Goal: Contribute content: Add original content to the website for others to see

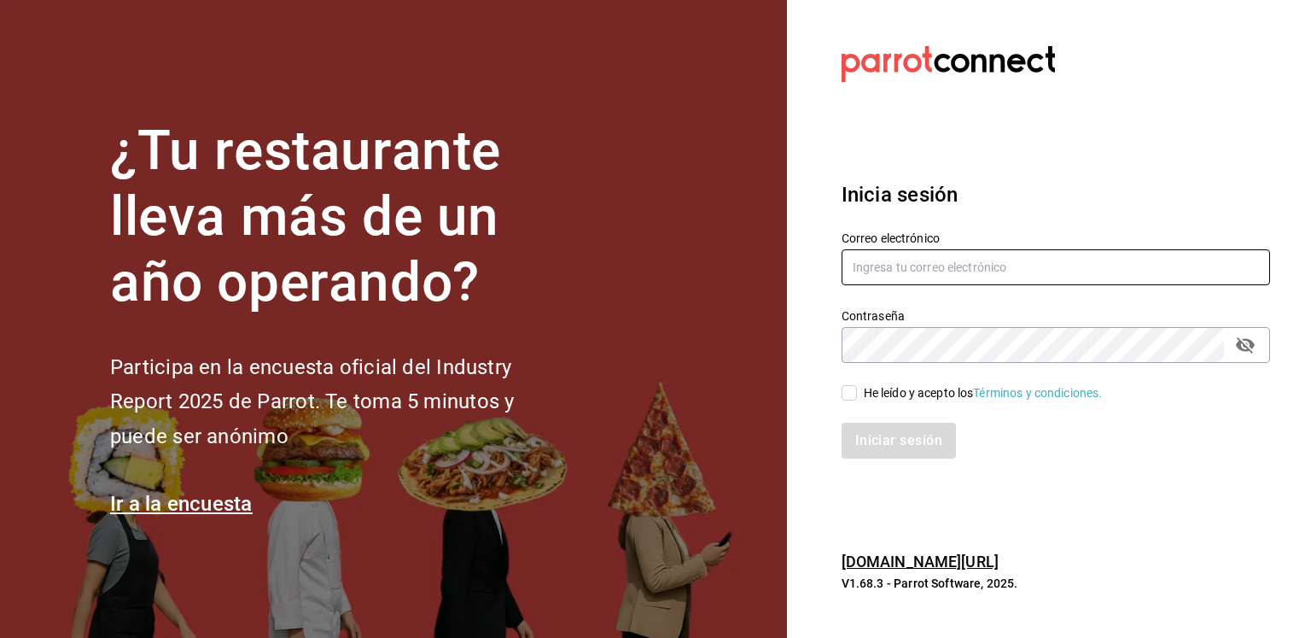
click at [947, 267] on input "text" at bounding box center [1056, 267] width 428 height 36
type input "betsiecastaneda@gmail.com"
click at [848, 398] on input "He leído y acepto los Términos y condiciones." at bounding box center [849, 392] width 15 height 15
checkbox input "true"
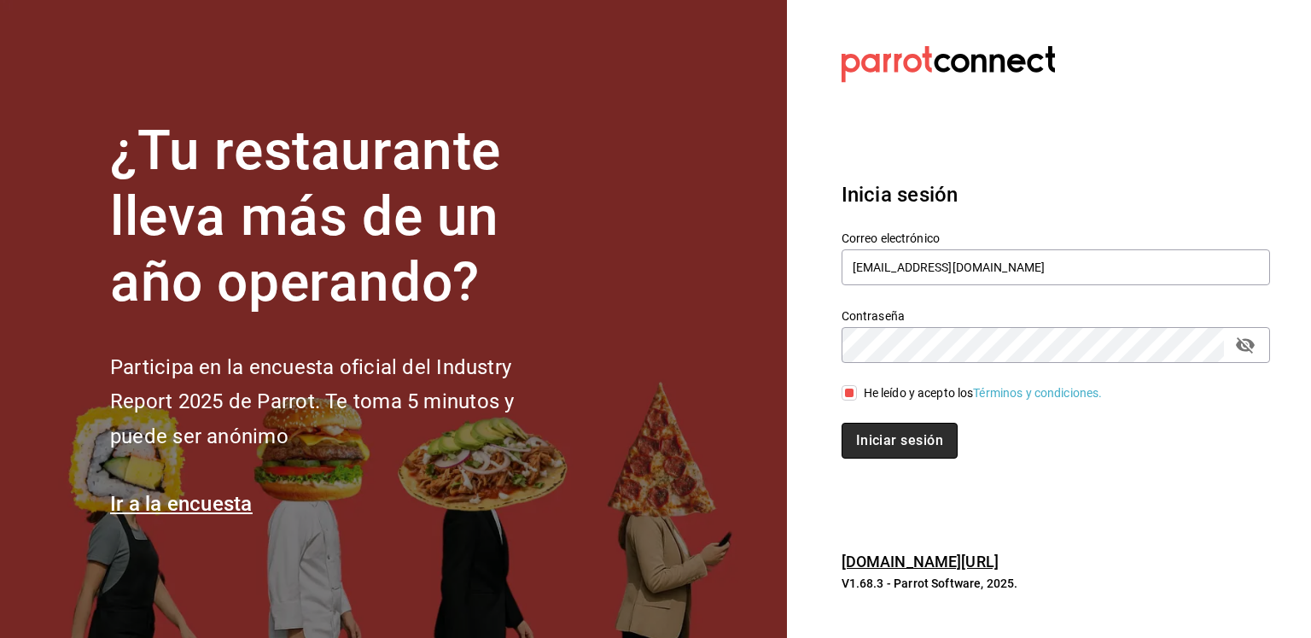
click at [881, 438] on button "Iniciar sesión" at bounding box center [900, 440] width 116 height 36
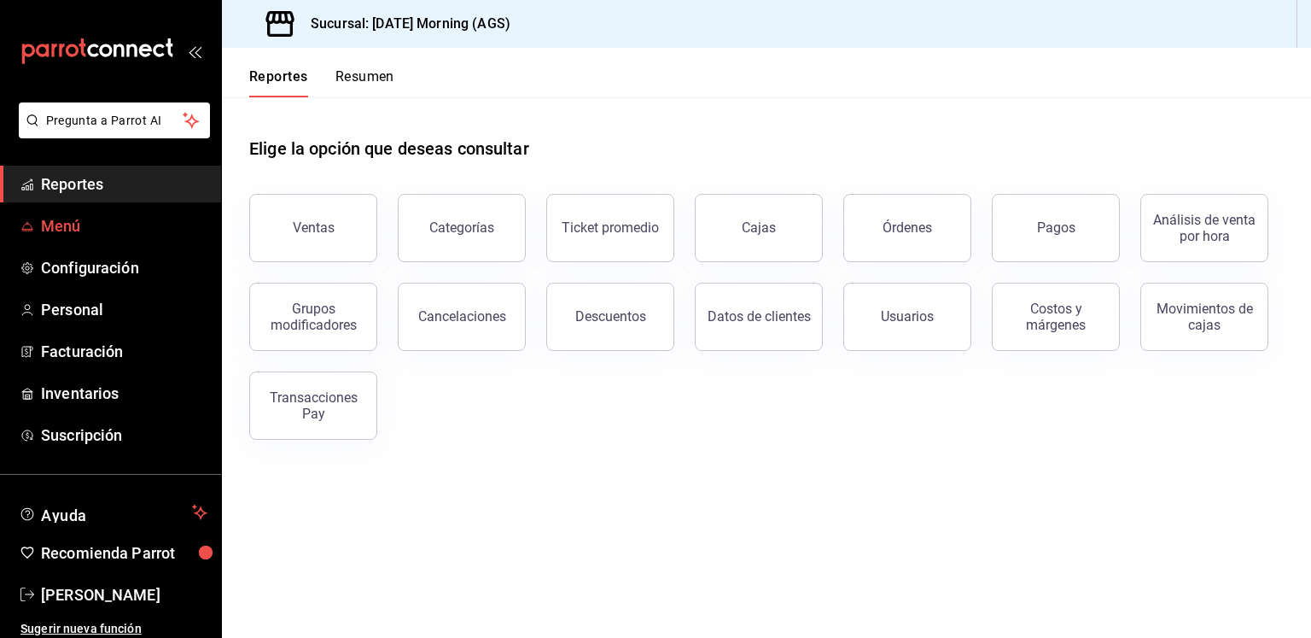
click at [71, 217] on span "Menú" at bounding box center [124, 225] width 166 height 23
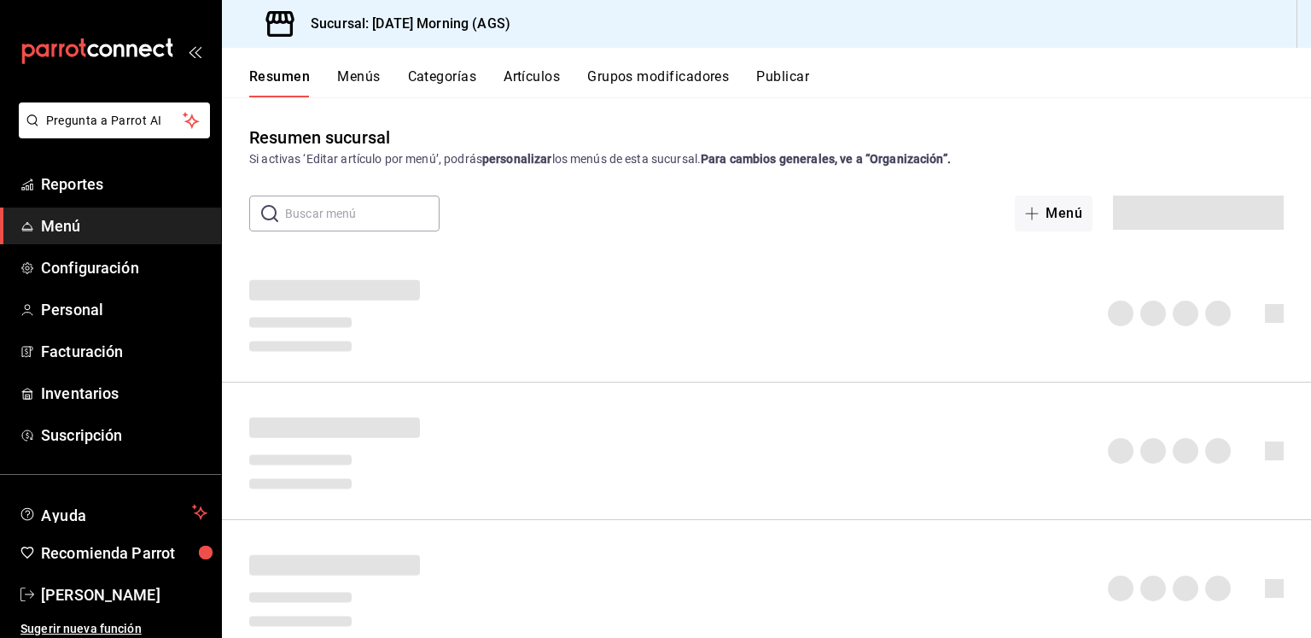
click at [533, 76] on button "Artículos" at bounding box center [532, 82] width 56 height 29
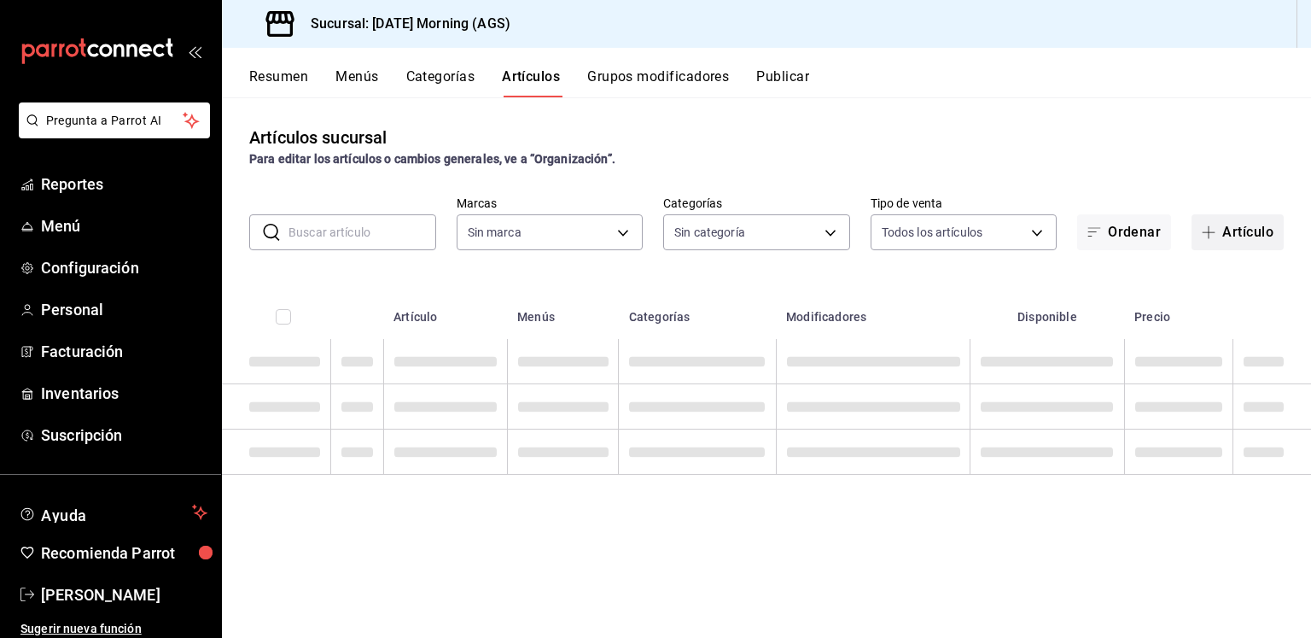
click at [1248, 236] on button "Artículo" at bounding box center [1237, 232] width 92 height 36
type input "46e7e048-dd01-496a-8bdd-34efddf40249"
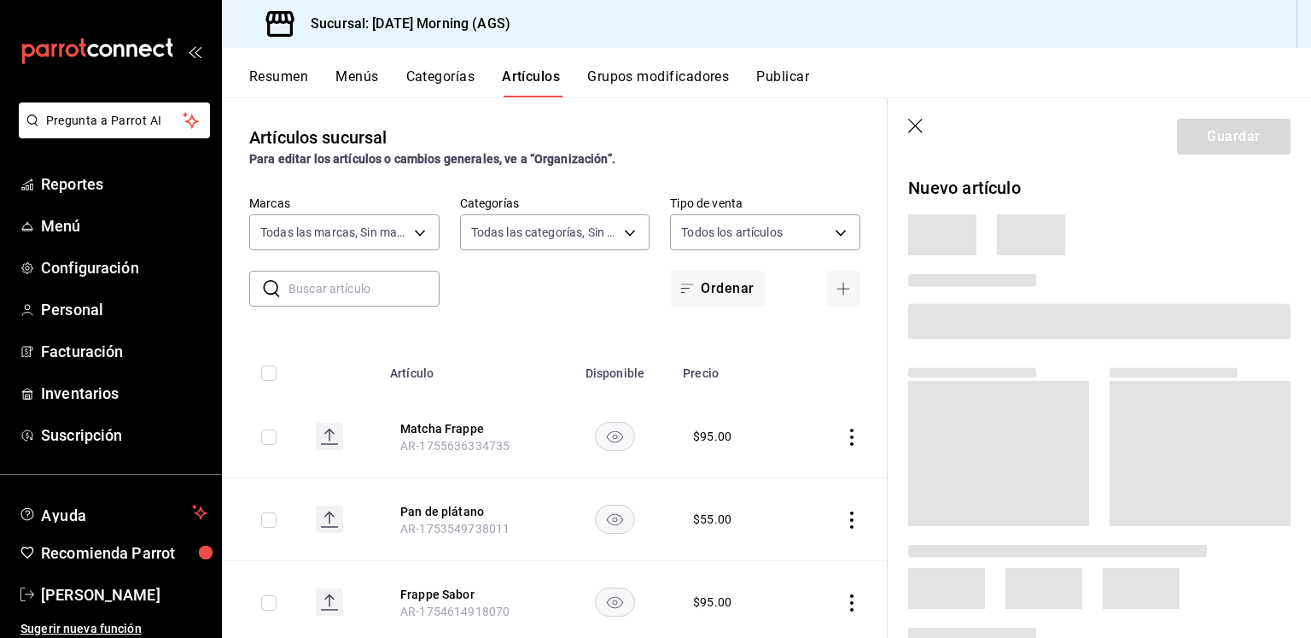
type input "9b805ce4-56e6-42e6-9896-7740dcee1c69,f94c979a-9160-4e63-95b5-e66873f5f0ad,3a4fc…"
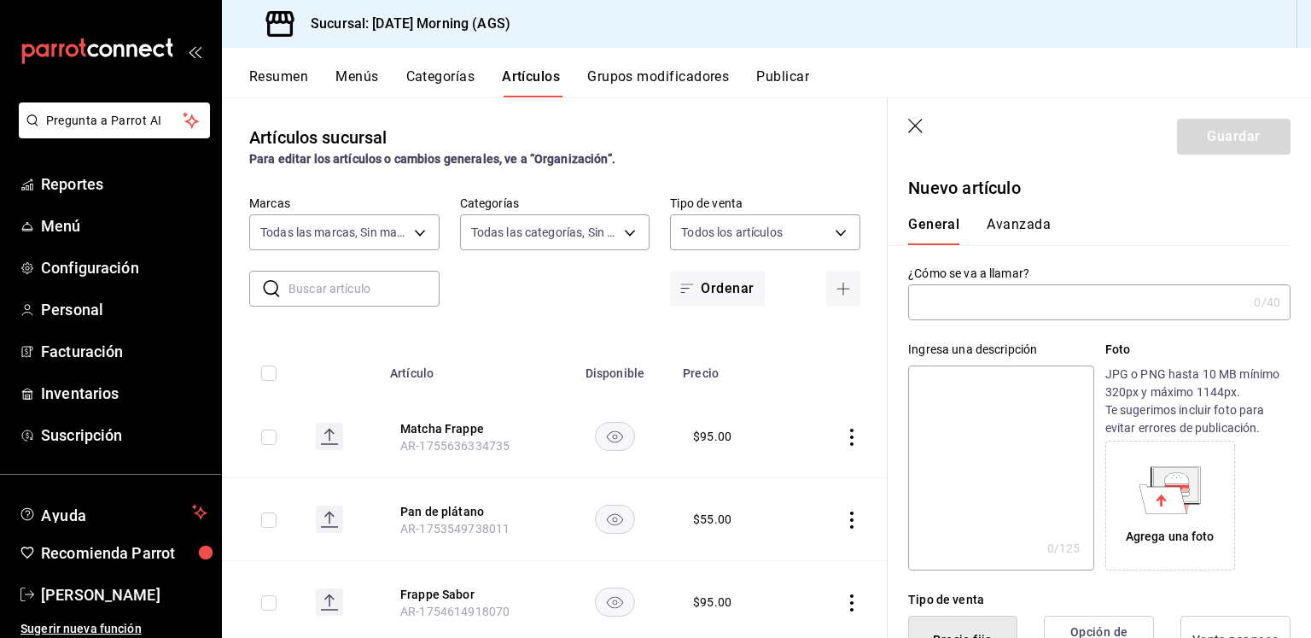
type input "AR-1755650593612"
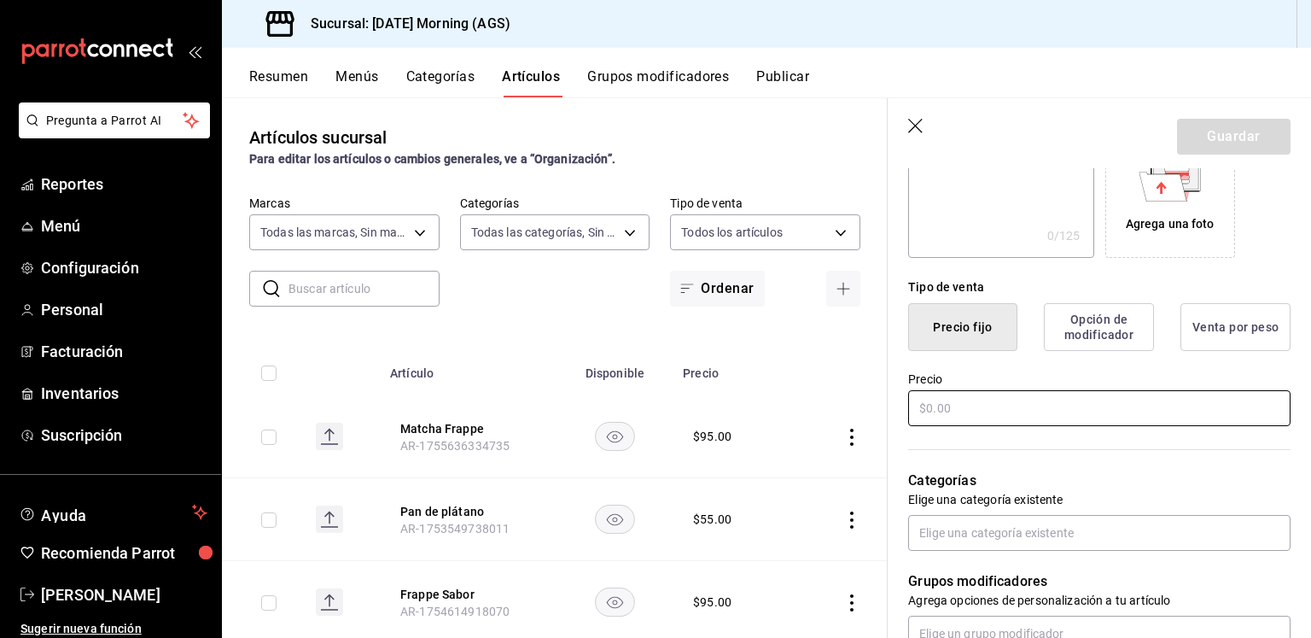
type input "Rol de Canela Chico"
click at [977, 422] on input "text" at bounding box center [1099, 408] width 382 height 36
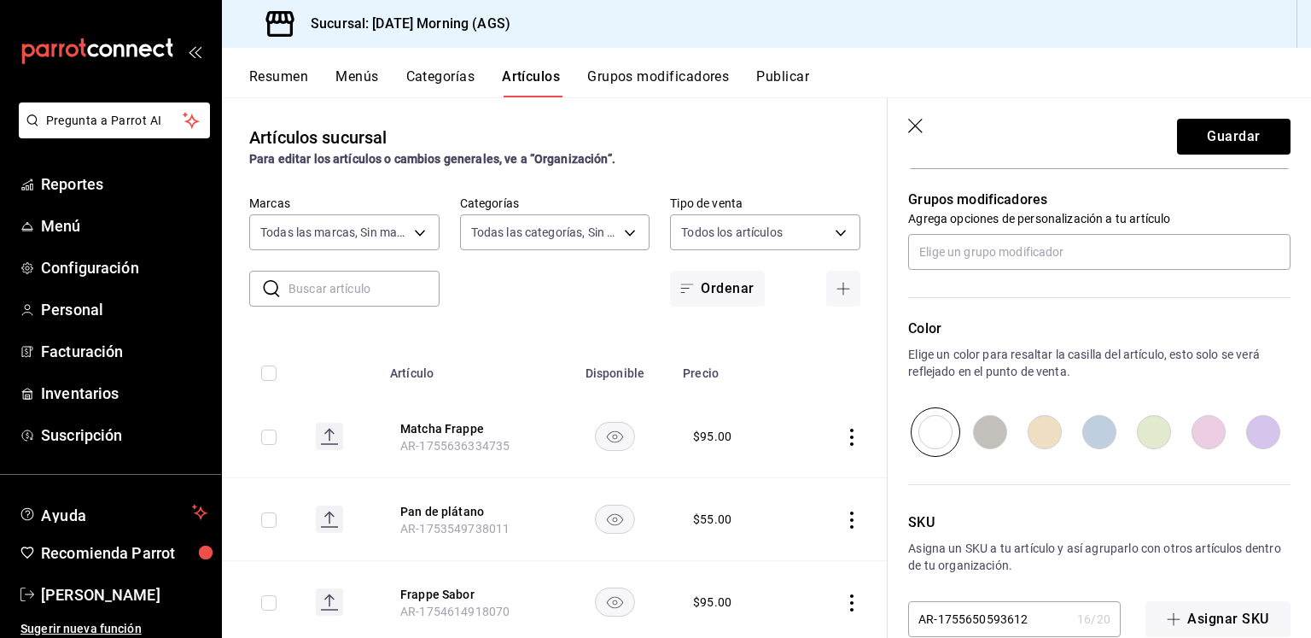
scroll to position [726, 0]
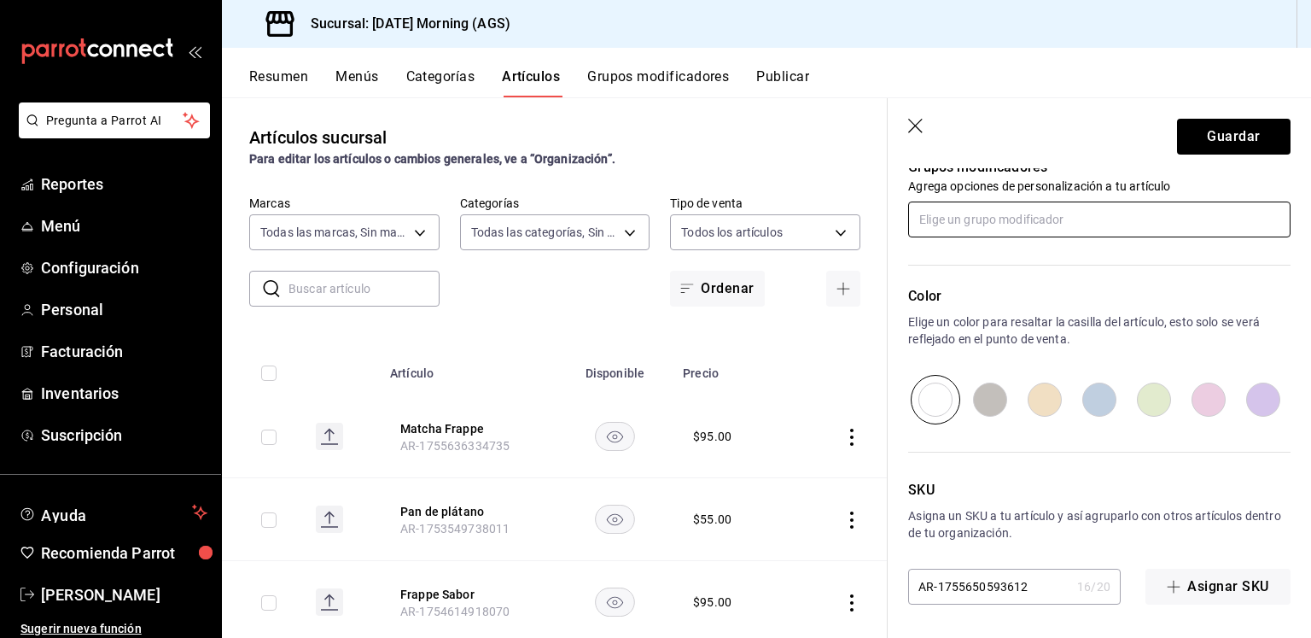
type input "$55.00"
click at [1055, 216] on input "text" at bounding box center [1099, 219] width 382 height 36
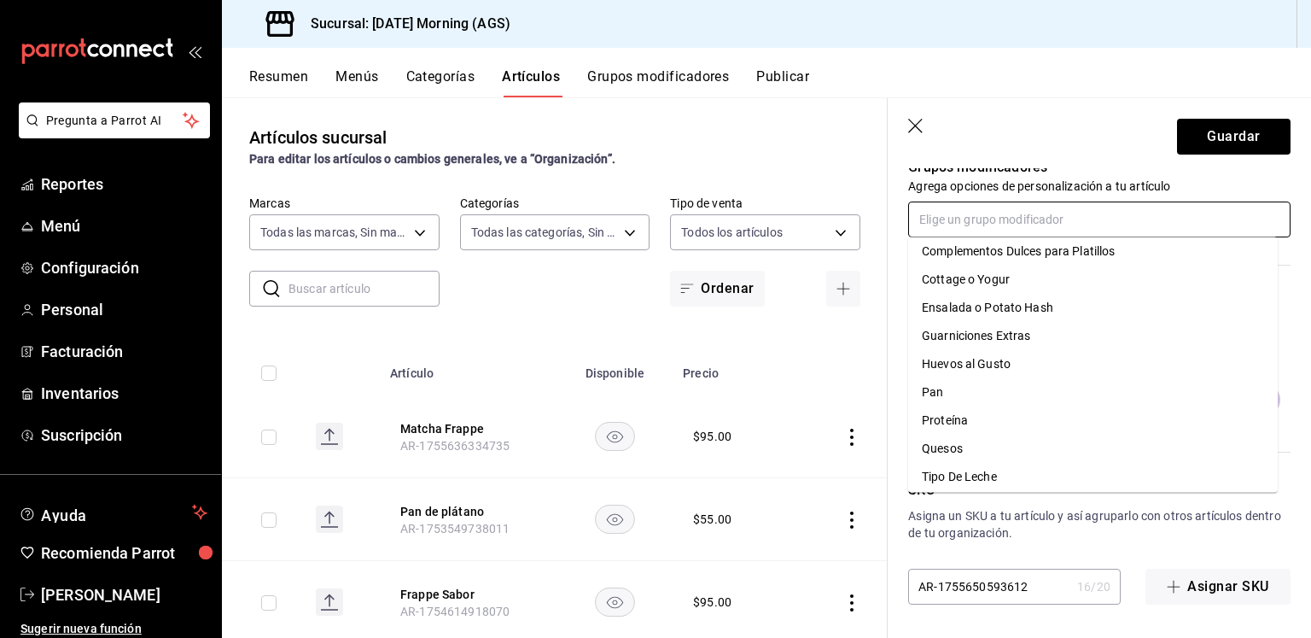
scroll to position [124, 0]
click at [1063, 218] on input "text" at bounding box center [1099, 219] width 382 height 36
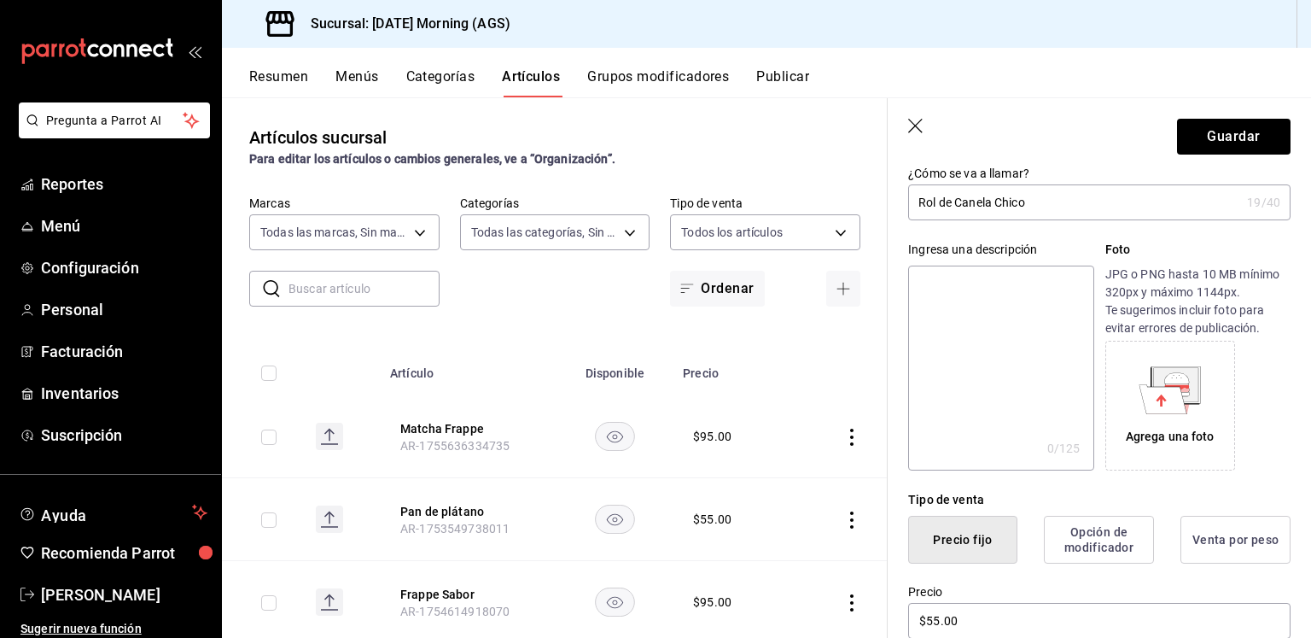
scroll to position [413, 0]
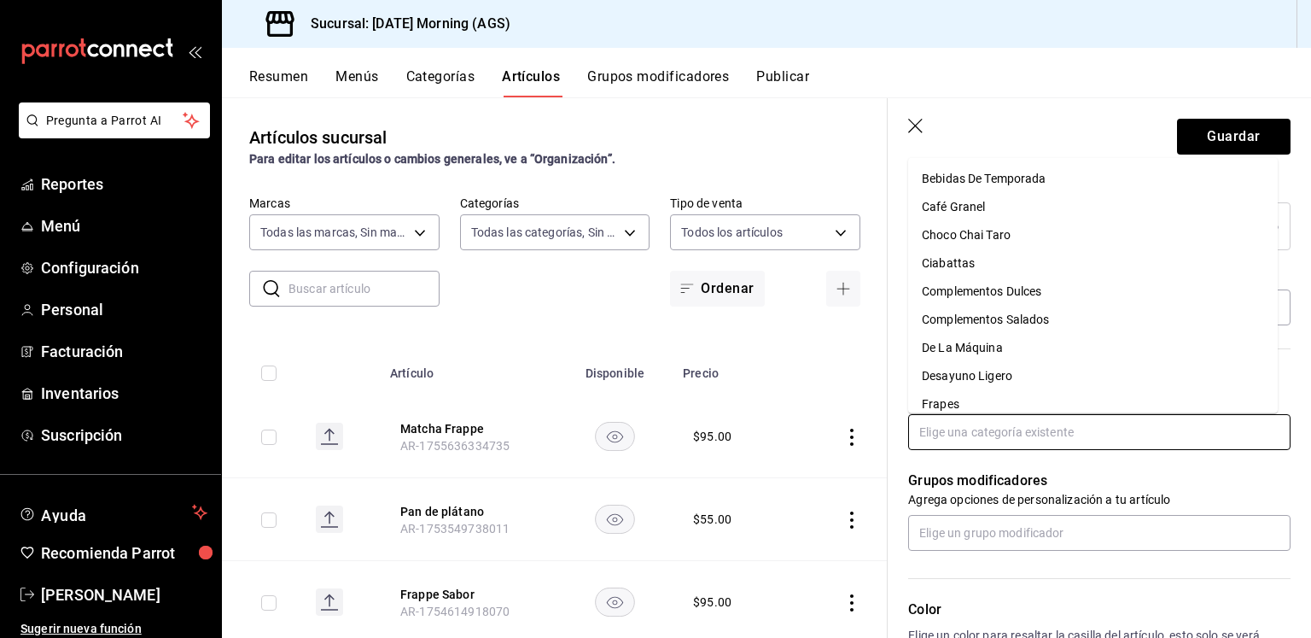
click at [1057, 431] on input "text" at bounding box center [1099, 432] width 382 height 36
click at [947, 319] on li "Panadería" at bounding box center [1093, 317] width 370 height 28
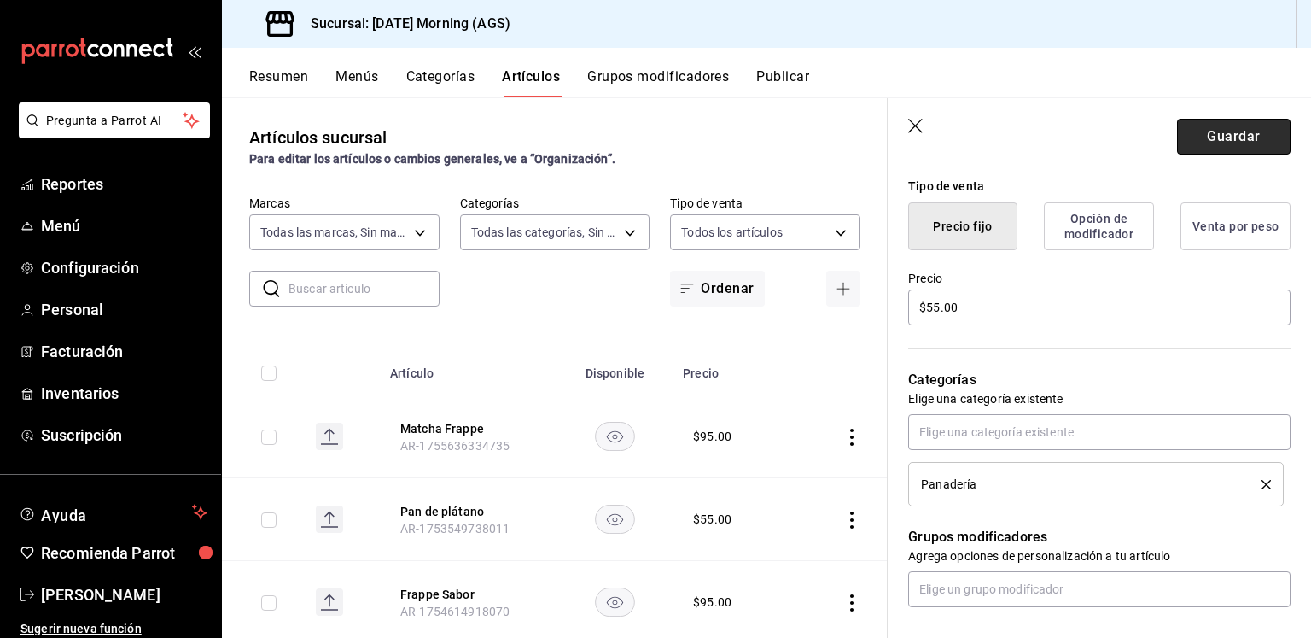
click at [1225, 137] on button "Guardar" at bounding box center [1234, 137] width 114 height 36
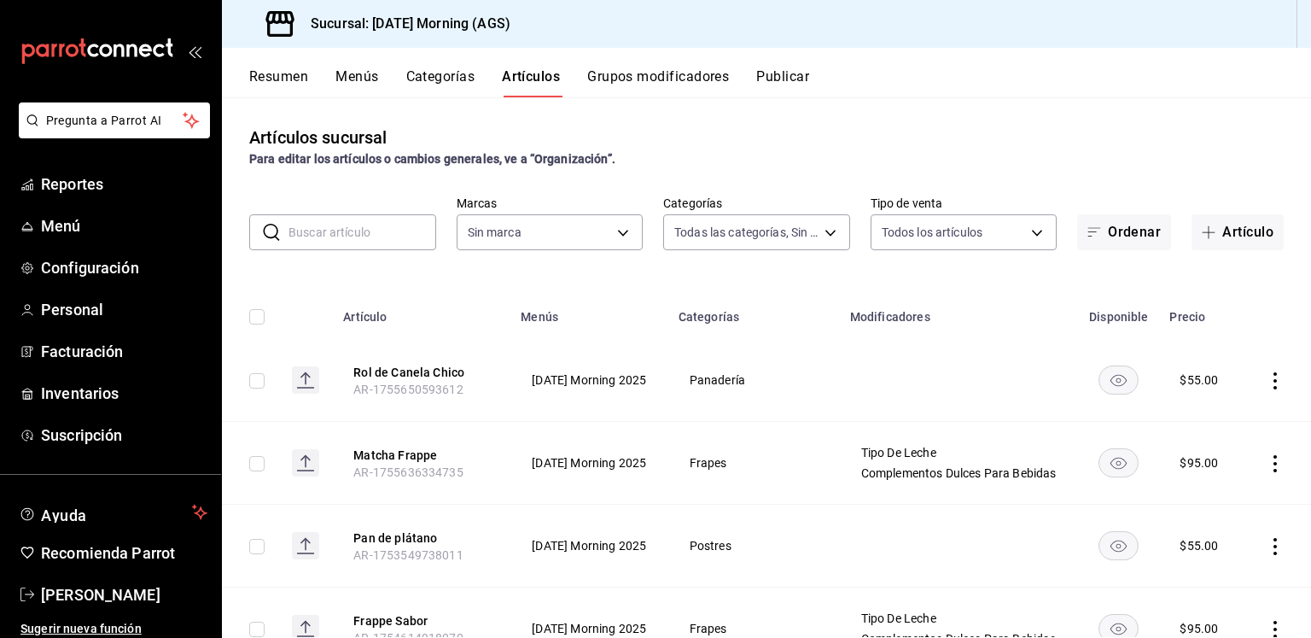
type input "9b805ce4-56e6-42e6-9896-7740dcee1c69,f94c979a-9160-4e63-95b5-e66873f5f0ad,3a4fc…"
type input "46e7e048-dd01-496a-8bdd-34efddf40249"
